Goal: Book appointment/travel/reservation

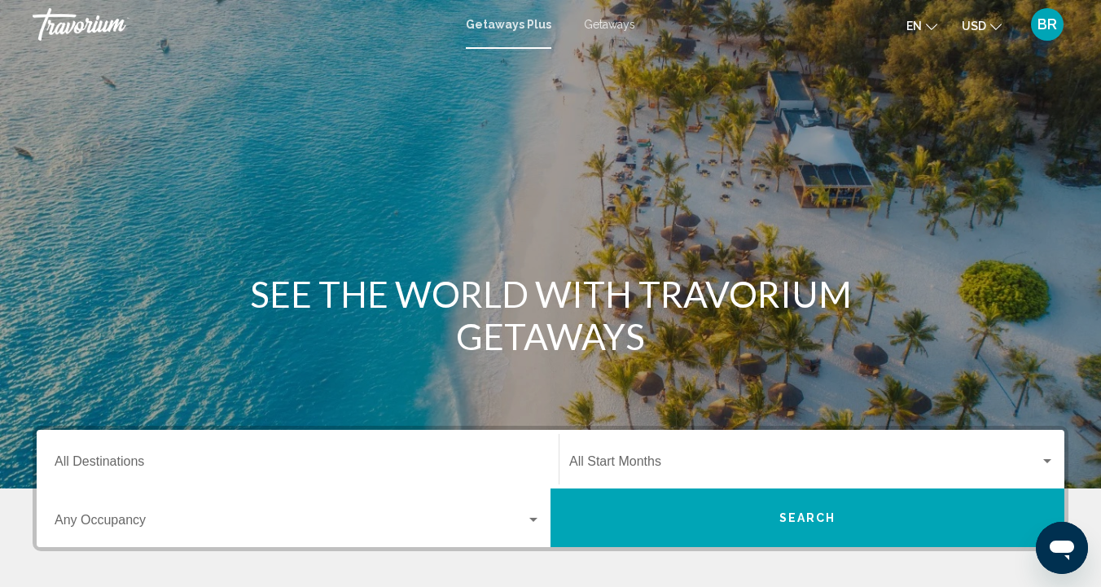
click at [106, 457] on input "Destination All Destinations" at bounding box center [298, 464] width 486 height 15
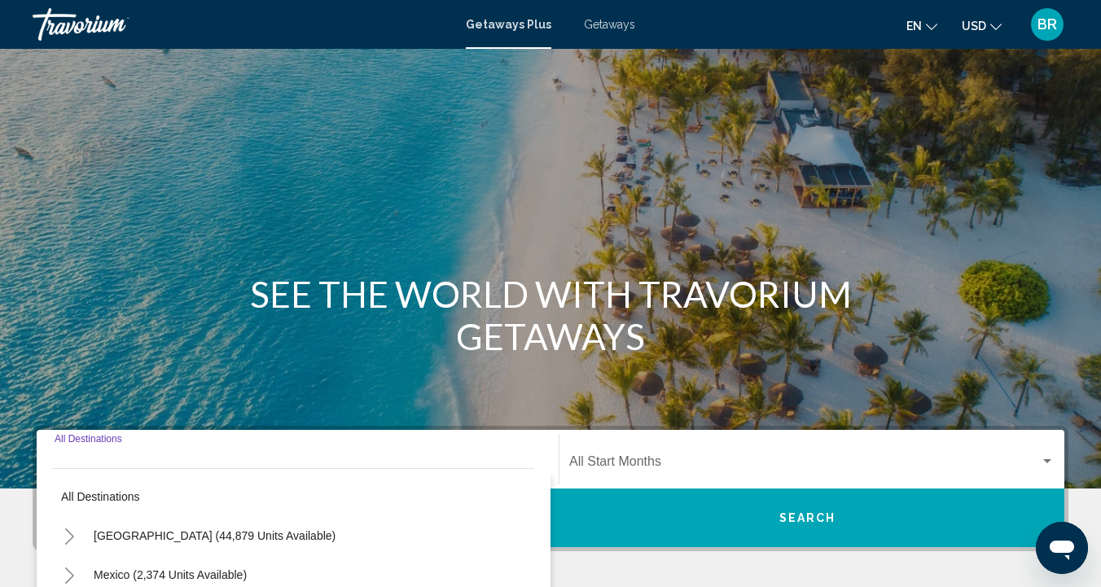
scroll to position [326, 0]
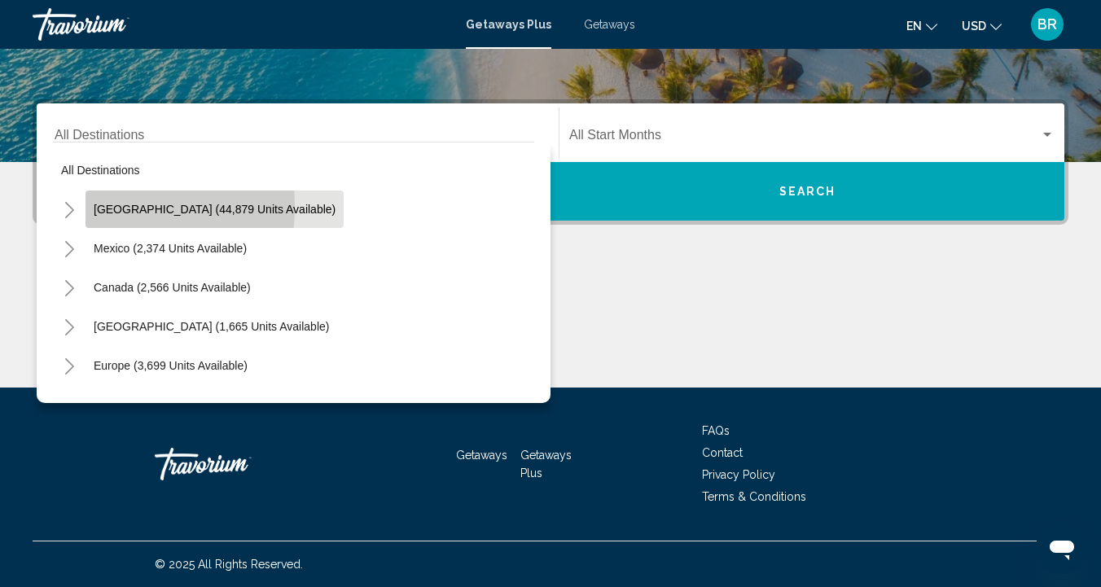
click at [94, 207] on span "[GEOGRAPHIC_DATA] (44,879 units available)" at bounding box center [215, 209] width 242 height 13
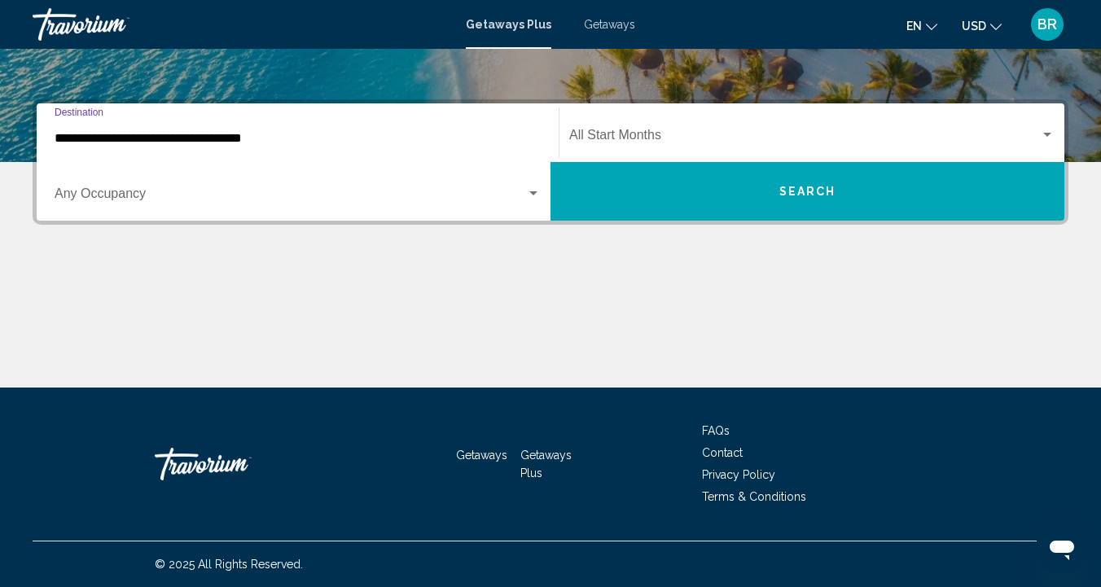
click at [81, 138] on input "**********" at bounding box center [298, 138] width 486 height 15
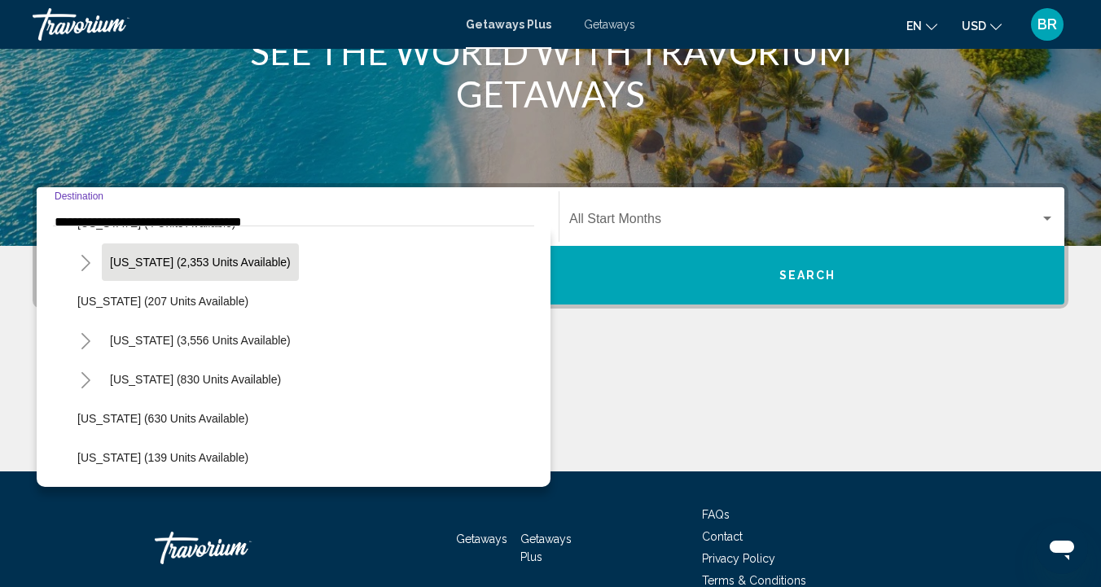
scroll to position [859, 0]
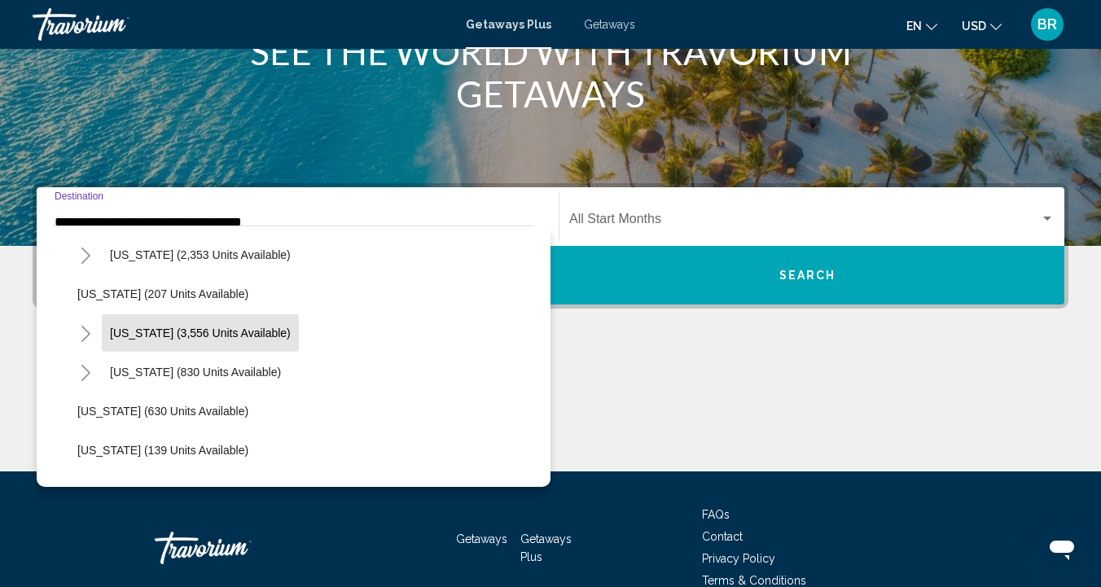
click at [116, 328] on span "[US_STATE] (3,556 units available)" at bounding box center [200, 332] width 181 height 13
type input "**********"
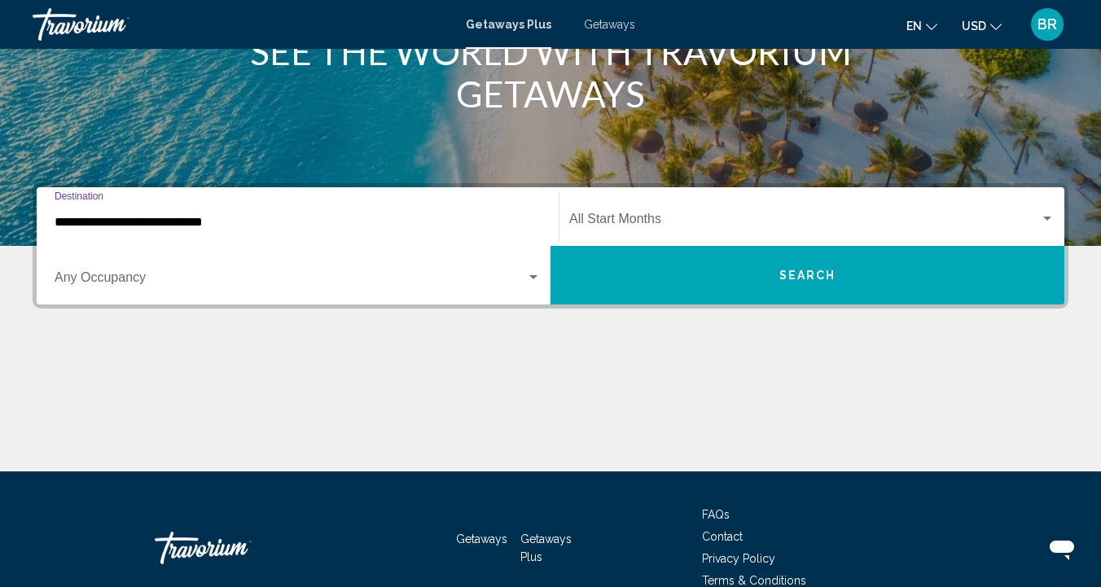
scroll to position [326, 0]
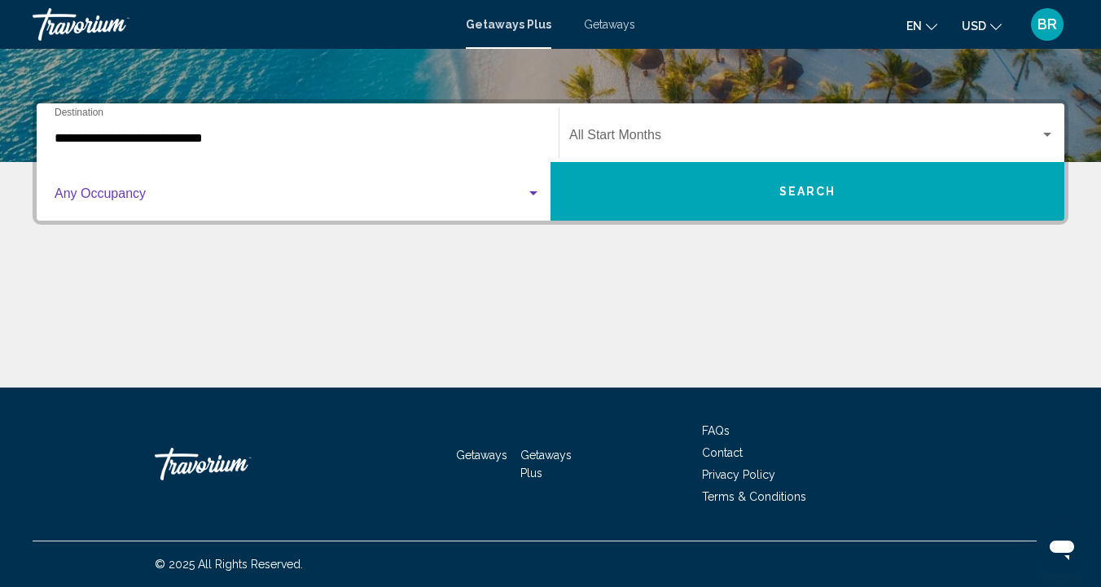
click at [532, 195] on div "Search widget" at bounding box center [533, 193] width 15 height 13
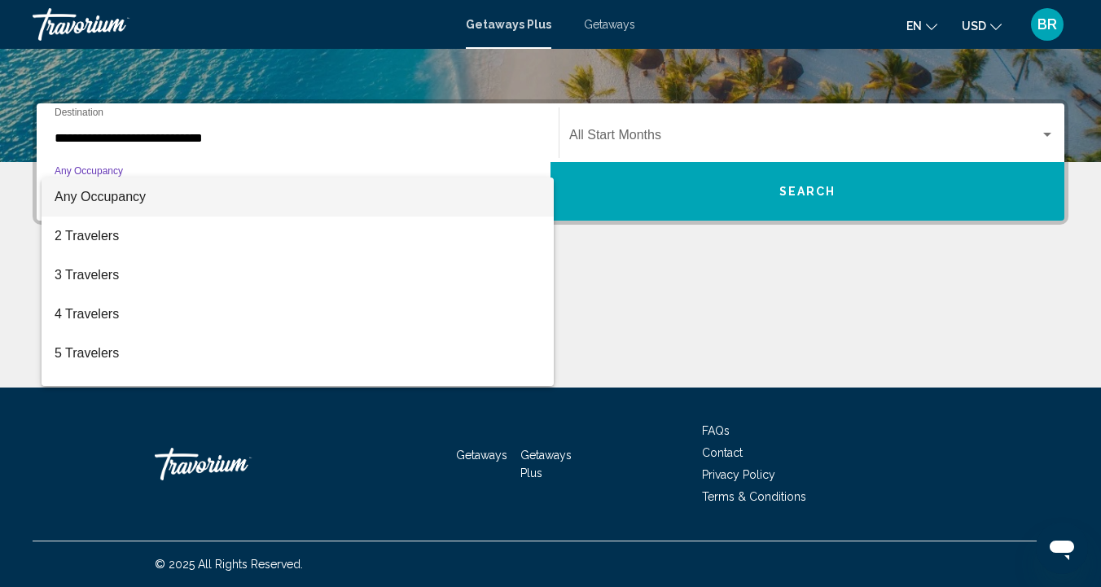
click at [731, 265] on div at bounding box center [550, 293] width 1101 height 587
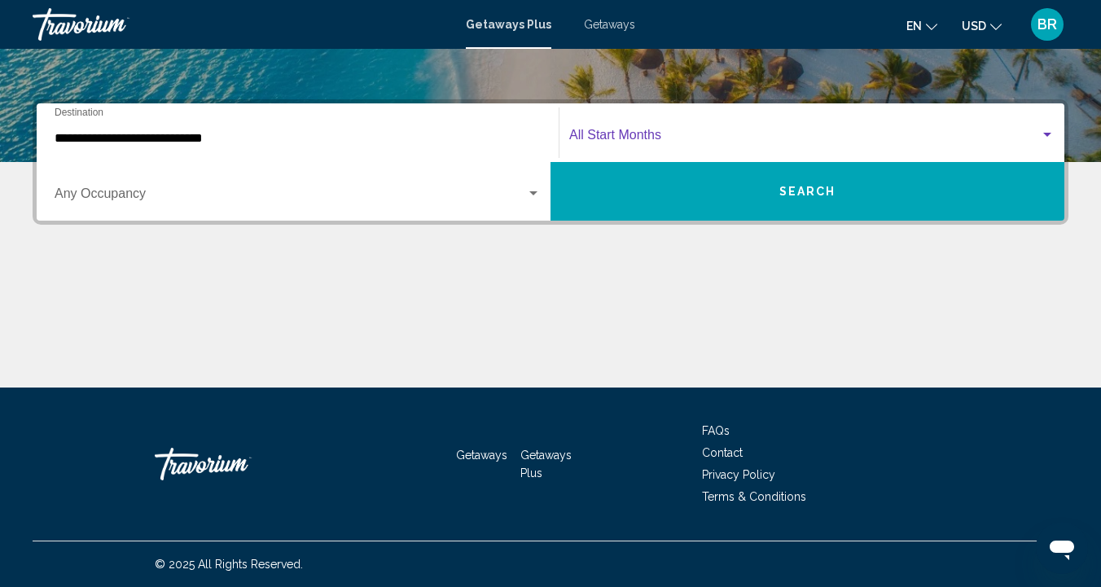
click at [1048, 132] on div "Search widget" at bounding box center [1046, 135] width 15 height 13
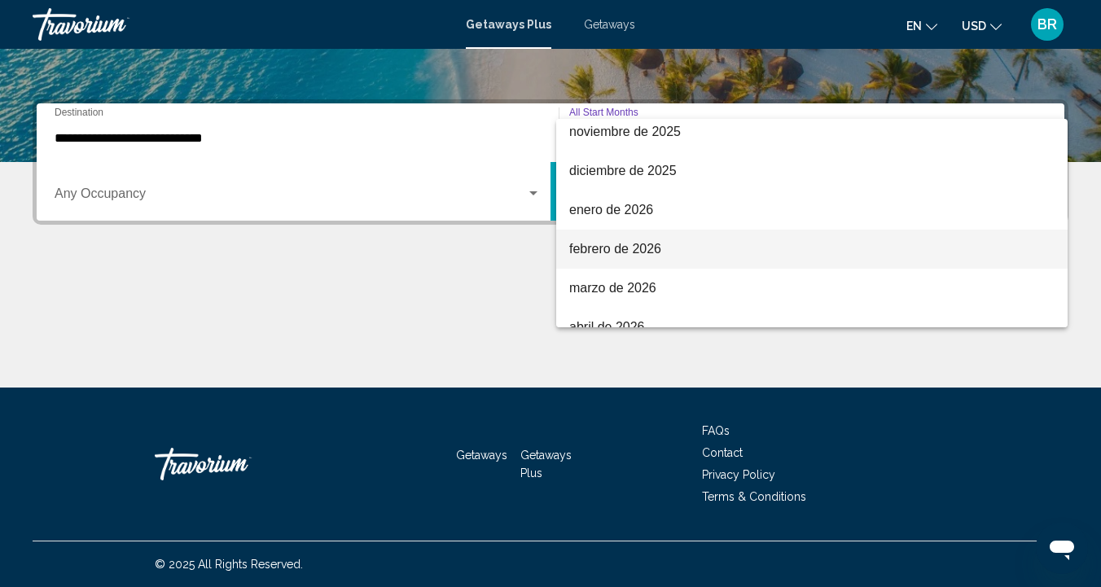
scroll to position [164, 0]
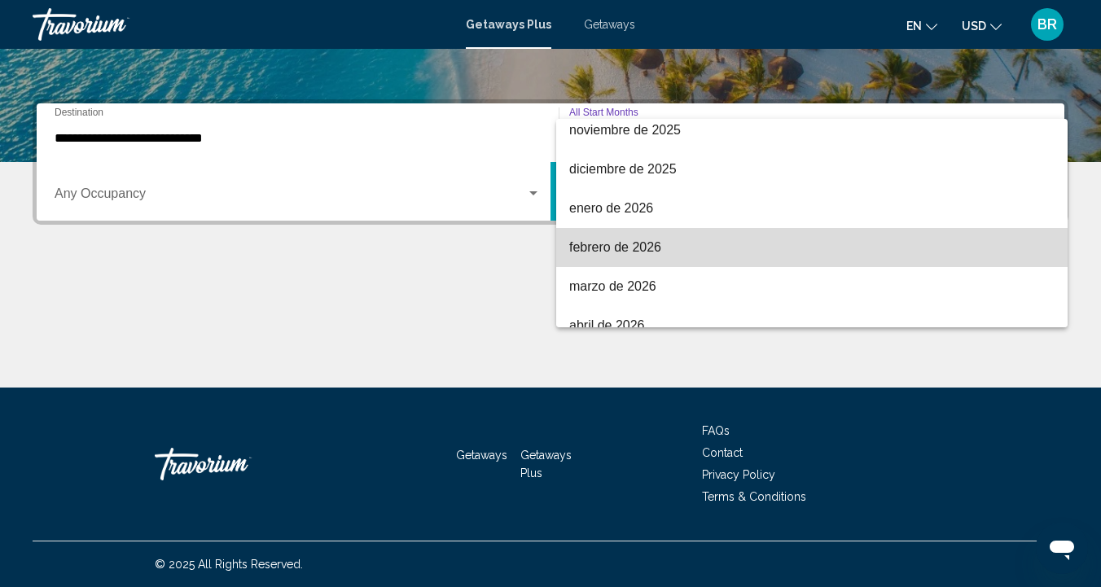
click at [600, 250] on span "febrero de 2026" at bounding box center [811, 247] width 485 height 39
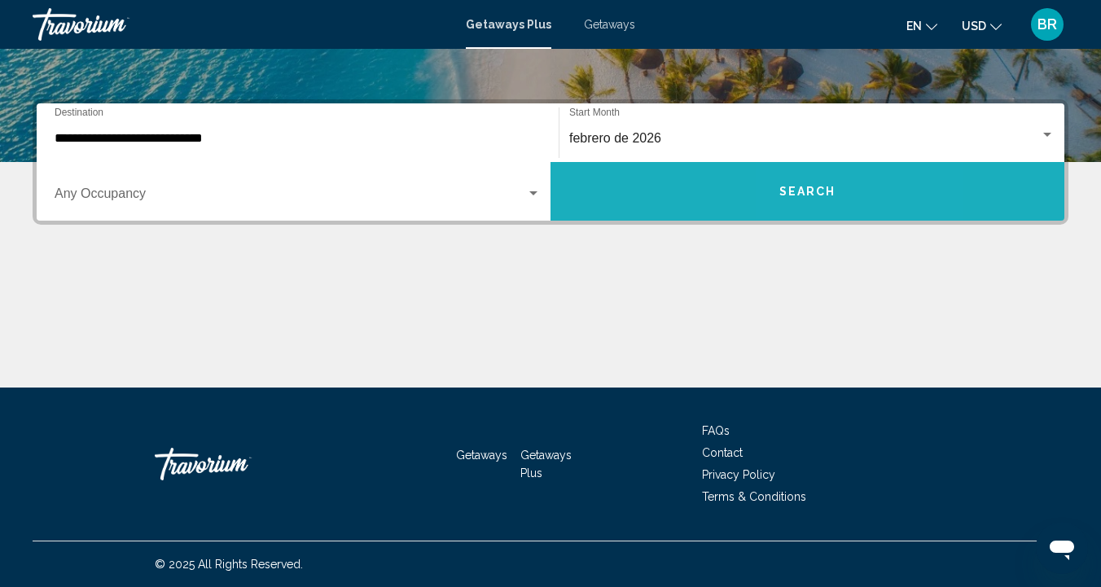
click at [819, 195] on span "Search" at bounding box center [807, 192] width 57 height 13
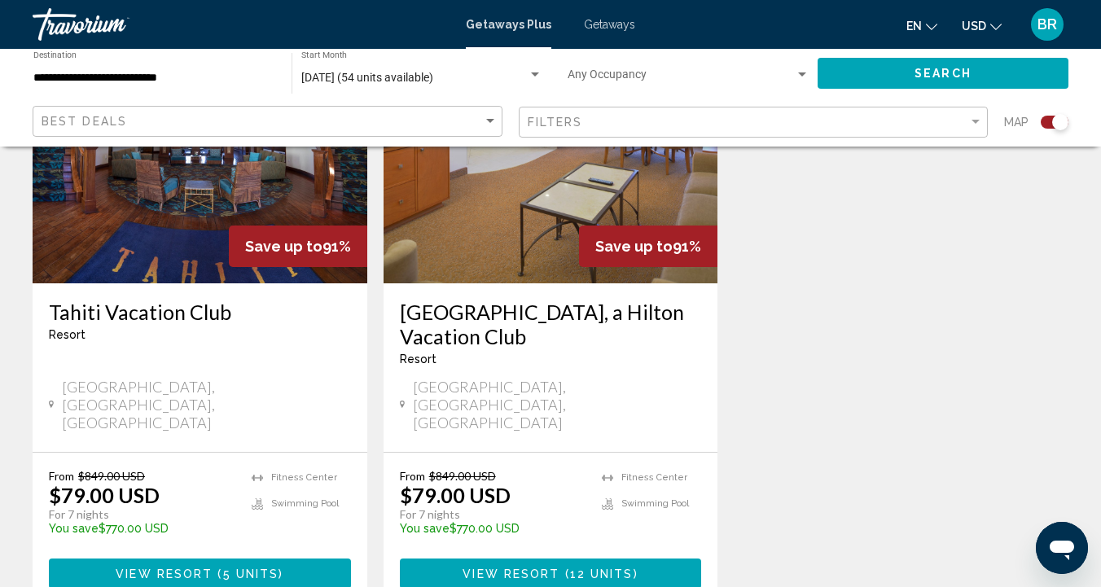
scroll to position [2527, 0]
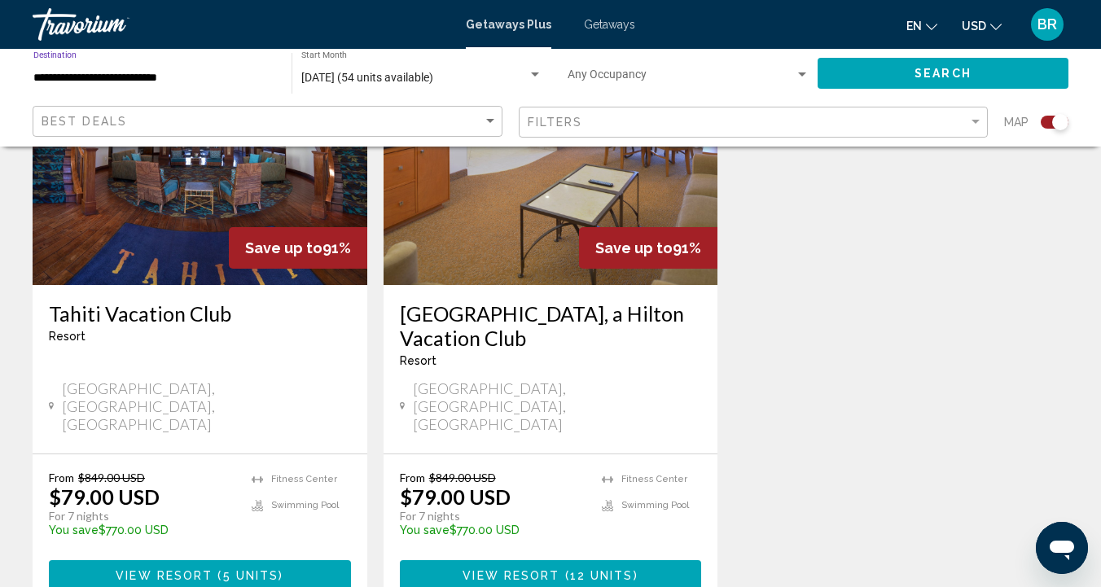
click at [158, 75] on input "**********" at bounding box center [154, 78] width 242 height 13
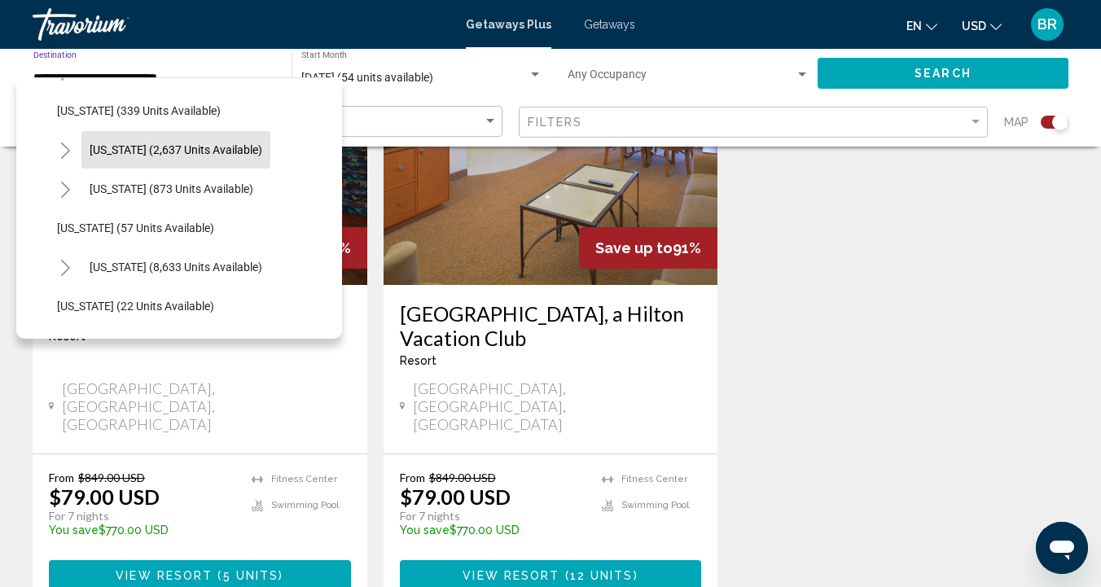
scroll to position [113, 0]
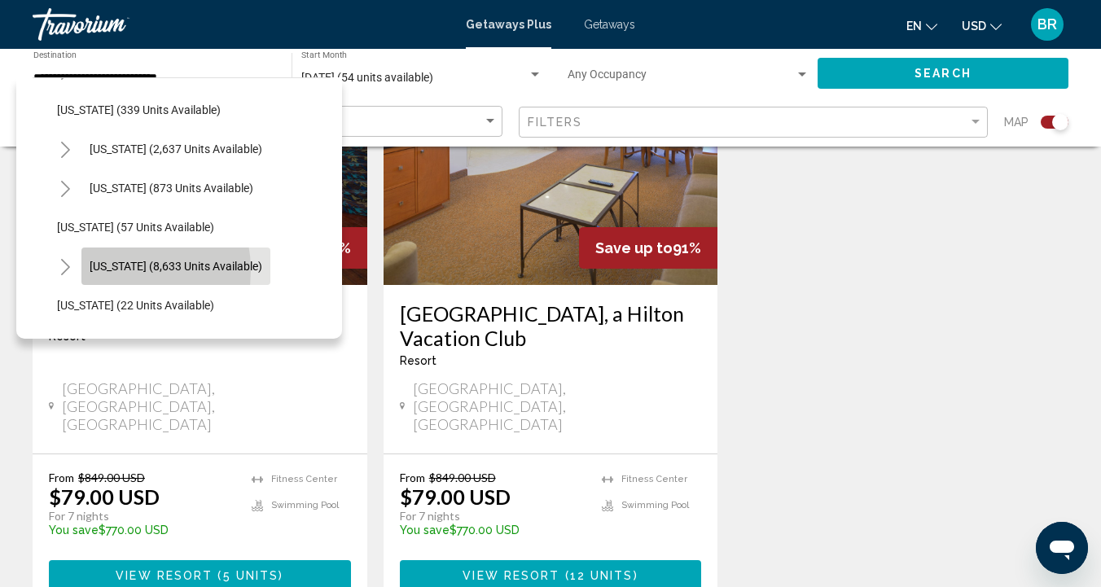
click at [110, 270] on span "[US_STATE] (8,633 units available)" at bounding box center [176, 266] width 173 height 13
type input "**********"
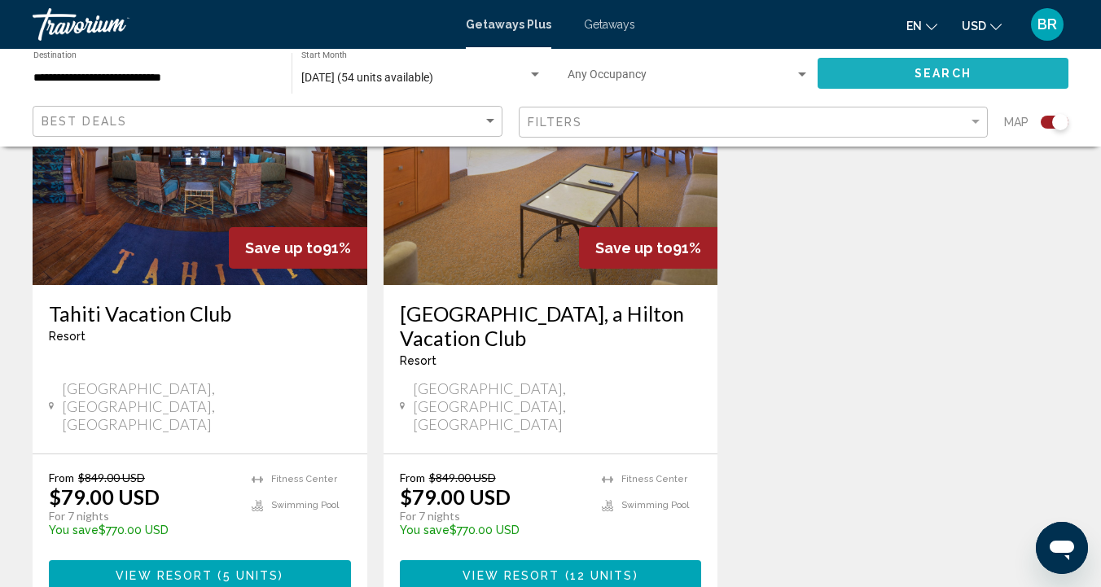
click at [936, 70] on span "Search" at bounding box center [942, 74] width 57 height 13
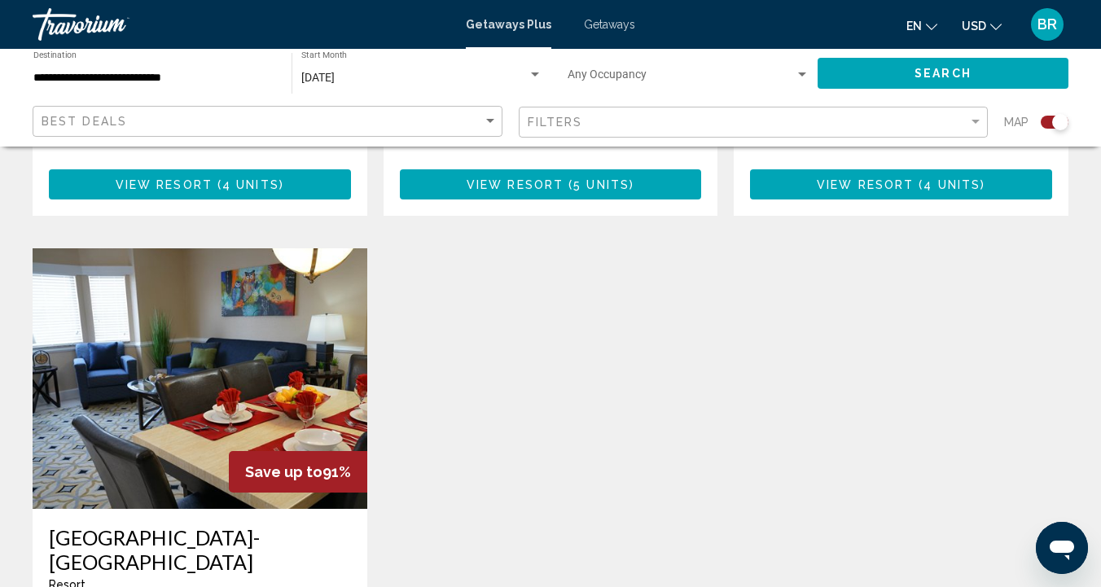
scroll to position [1072, 0]
